Goal: Information Seeking & Learning: Learn about a topic

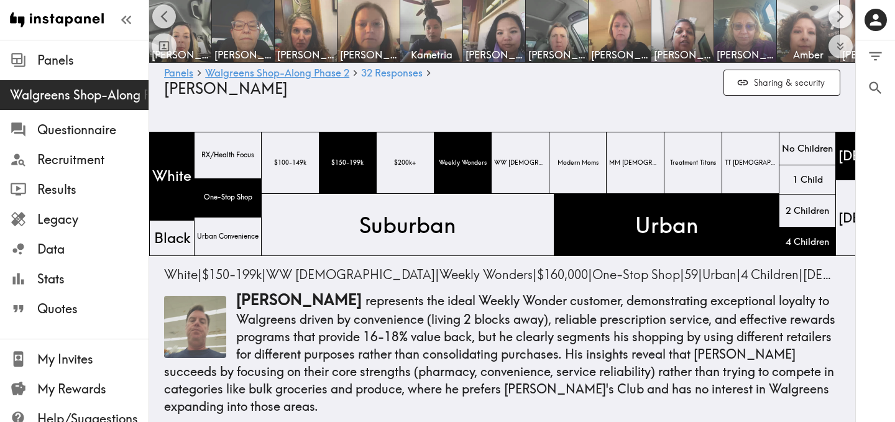
scroll to position [0, 293]
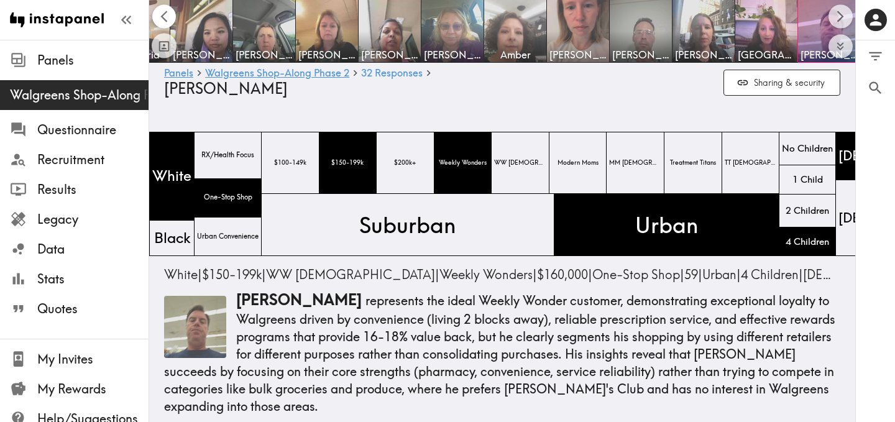
click at [162, 14] on icon "Scroll left" at bounding box center [163, 17] width 7 height 12
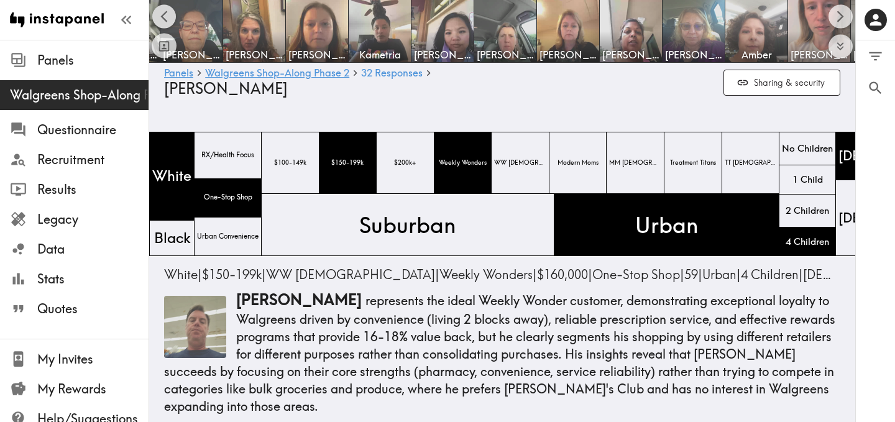
click at [163, 14] on icon "Scroll left" at bounding box center [163, 17] width 7 height 12
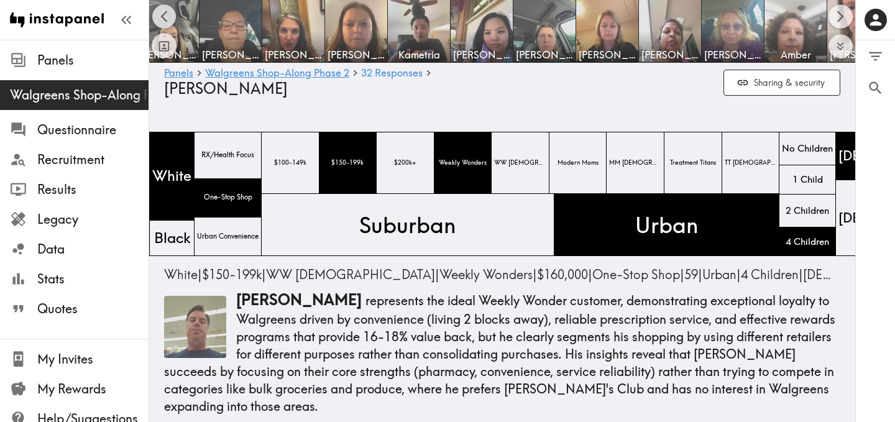
scroll to position [0, 1]
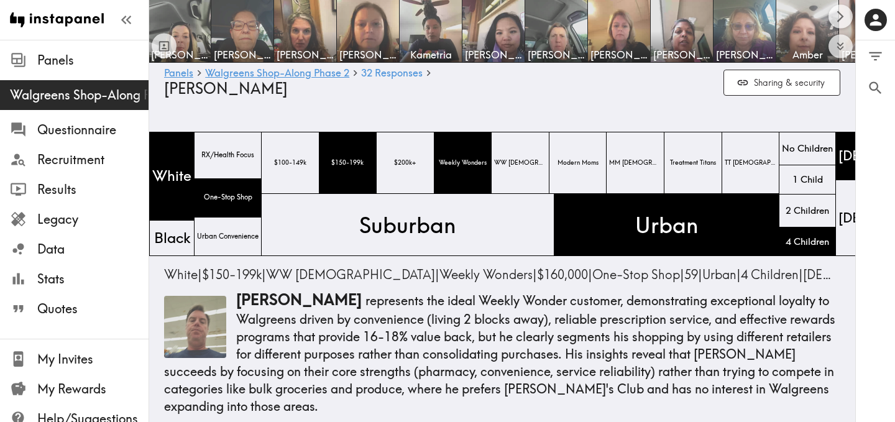
click at [163, 14] on div at bounding box center [164, 31] width 25 height 54
click at [319, 34] on img at bounding box center [305, 31] width 65 height 65
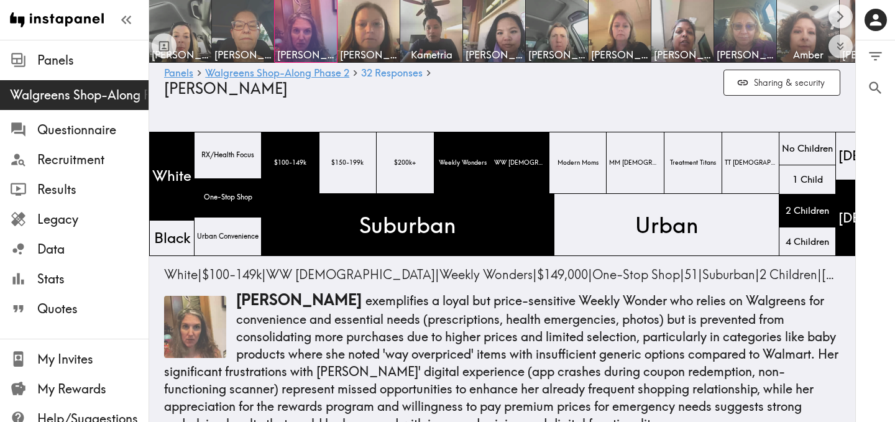
drag, startPoint x: 190, startPoint y: 309, endPoint x: 439, endPoint y: 410, distance: 269.4
click at [845, 14] on icon "Scroll right" at bounding box center [840, 16] width 14 height 14
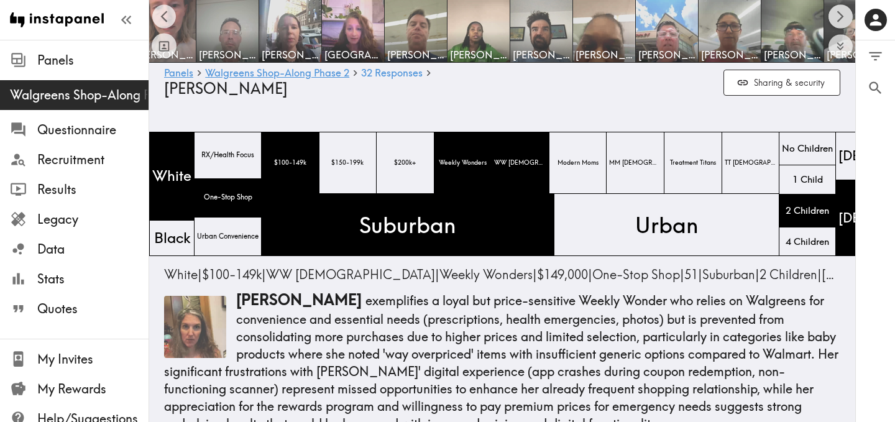
click at [845, 14] on icon "Scroll right" at bounding box center [840, 16] width 14 height 14
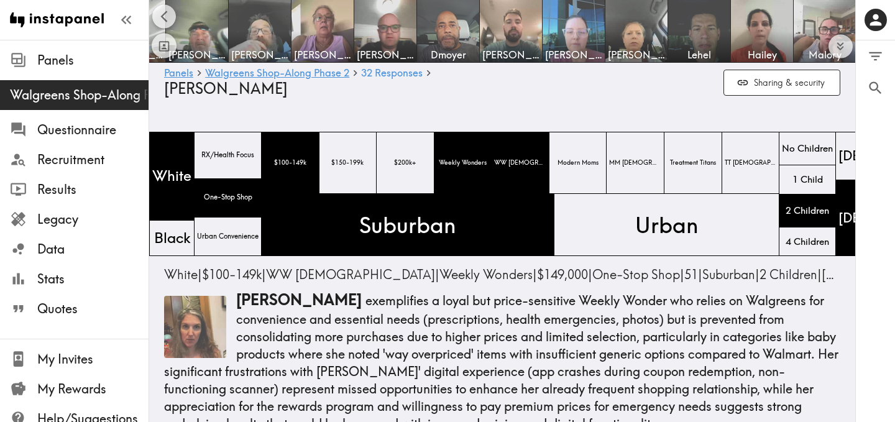
scroll to position [0, 1303]
click at [845, 14] on img at bounding box center [823, 31] width 65 height 65
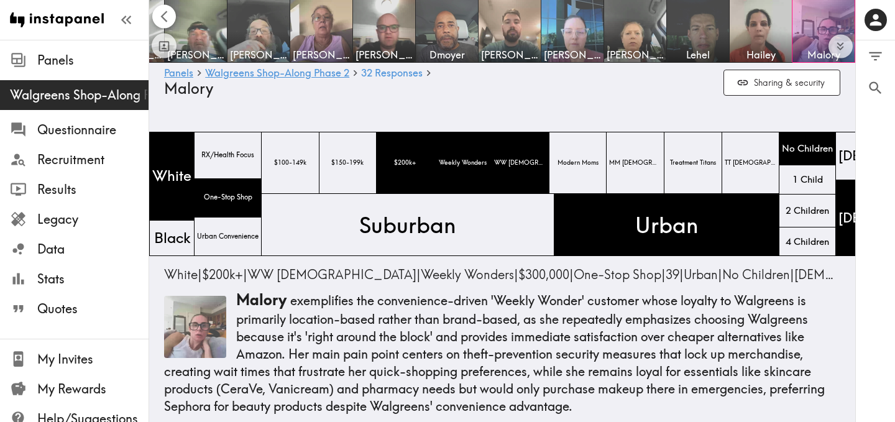
click at [164, 16] on icon "Scroll left" at bounding box center [164, 16] width 14 height 14
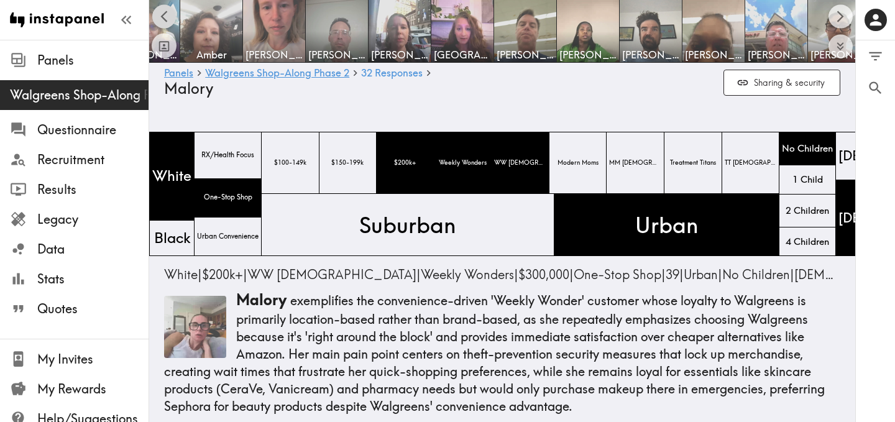
click at [164, 16] on icon "Scroll left" at bounding box center [164, 16] width 14 height 14
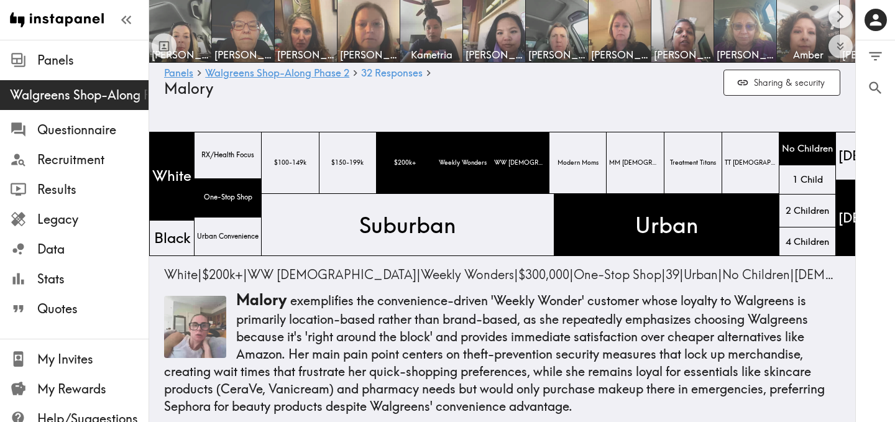
click at [164, 16] on div at bounding box center [164, 31] width 25 height 54
click at [843, 19] on icon "Scroll right" at bounding box center [840, 16] width 14 height 14
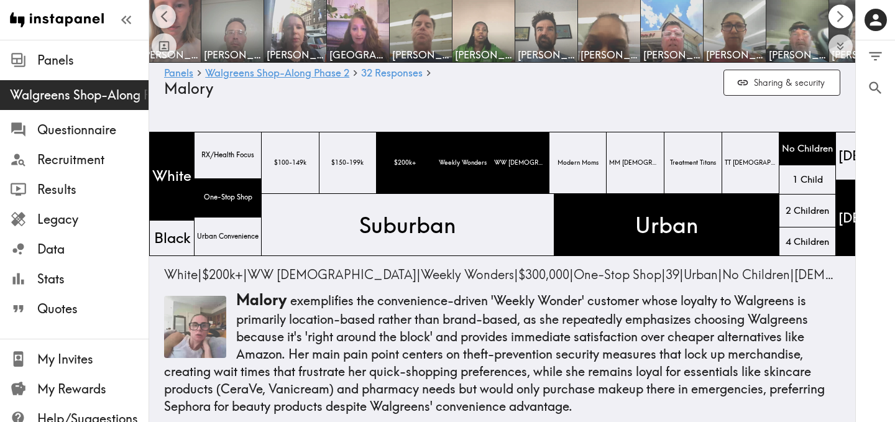
scroll to position [0, 706]
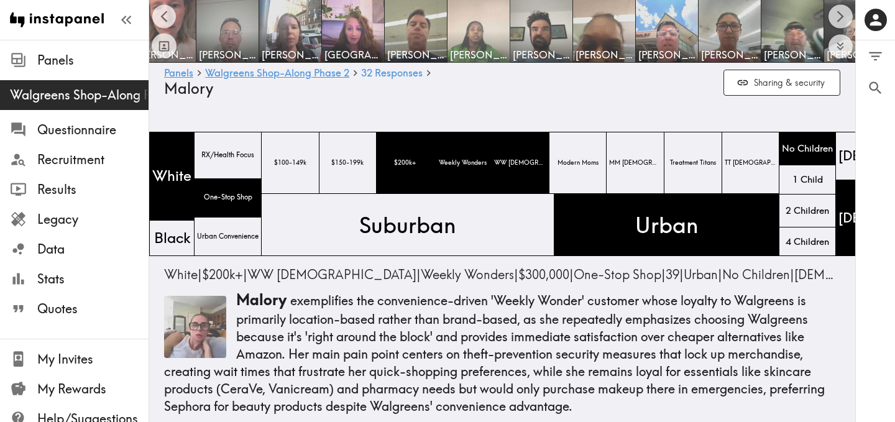
click at [497, 37] on img at bounding box center [478, 31] width 65 height 65
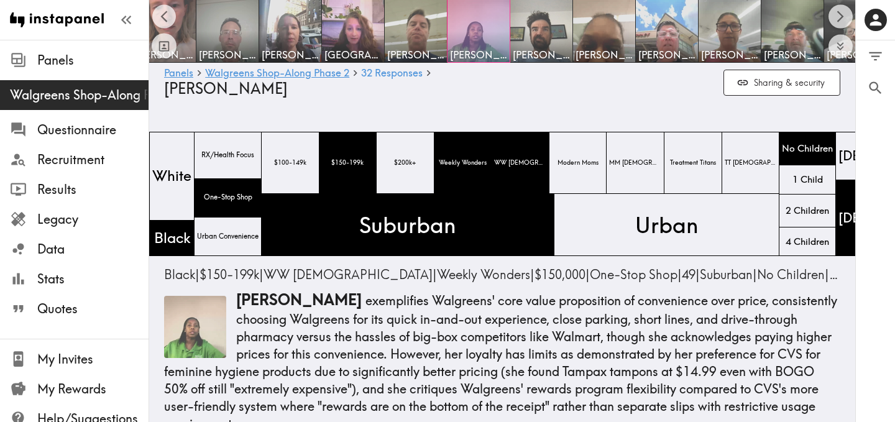
drag, startPoint x: 203, startPoint y: 316, endPoint x: 499, endPoint y: 2, distance: 431.3
